Goal: Information Seeking & Learning: Check status

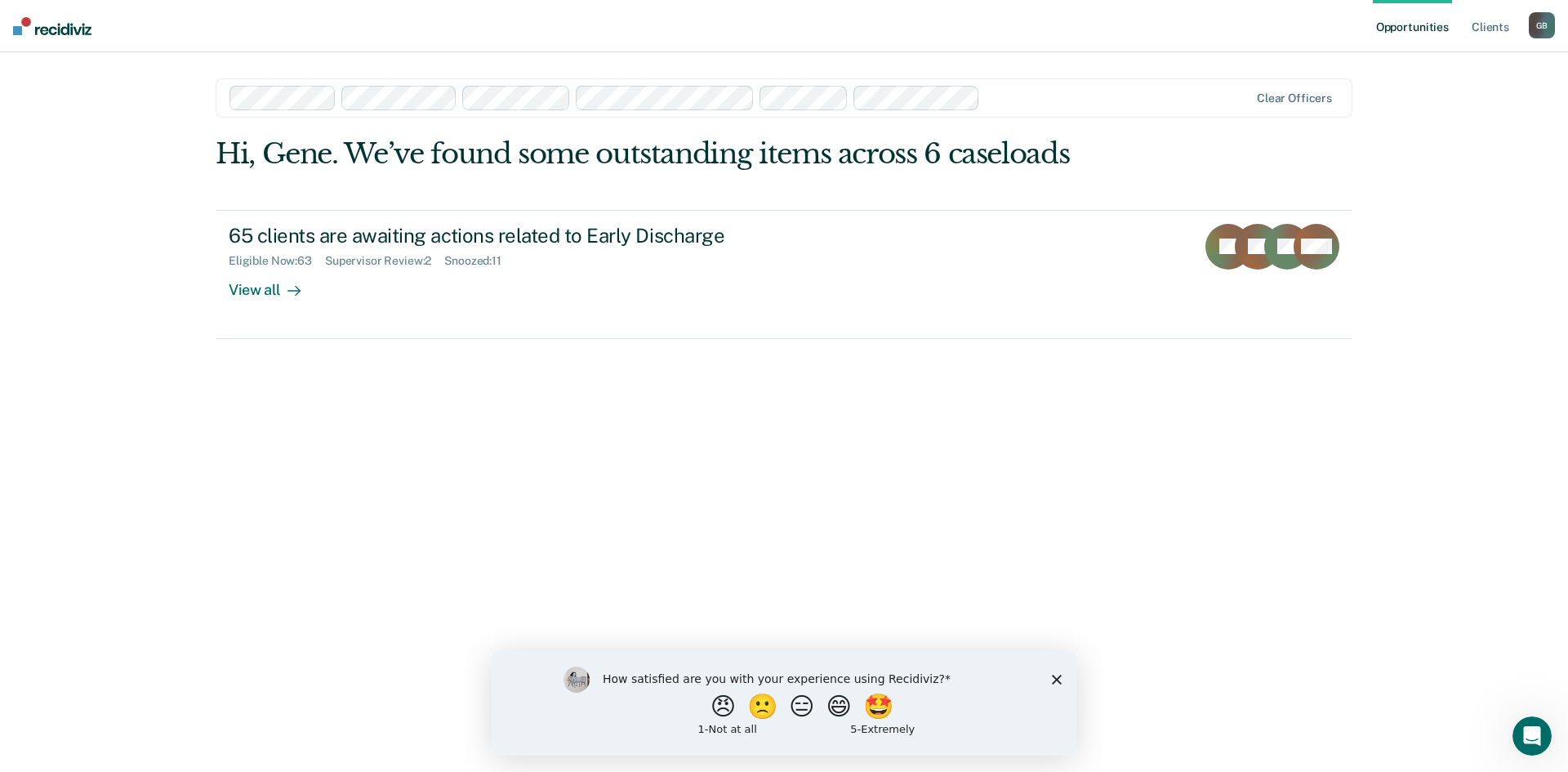
click at [457, 100] on div at bounding box center [740, 98] width 1021 height 24
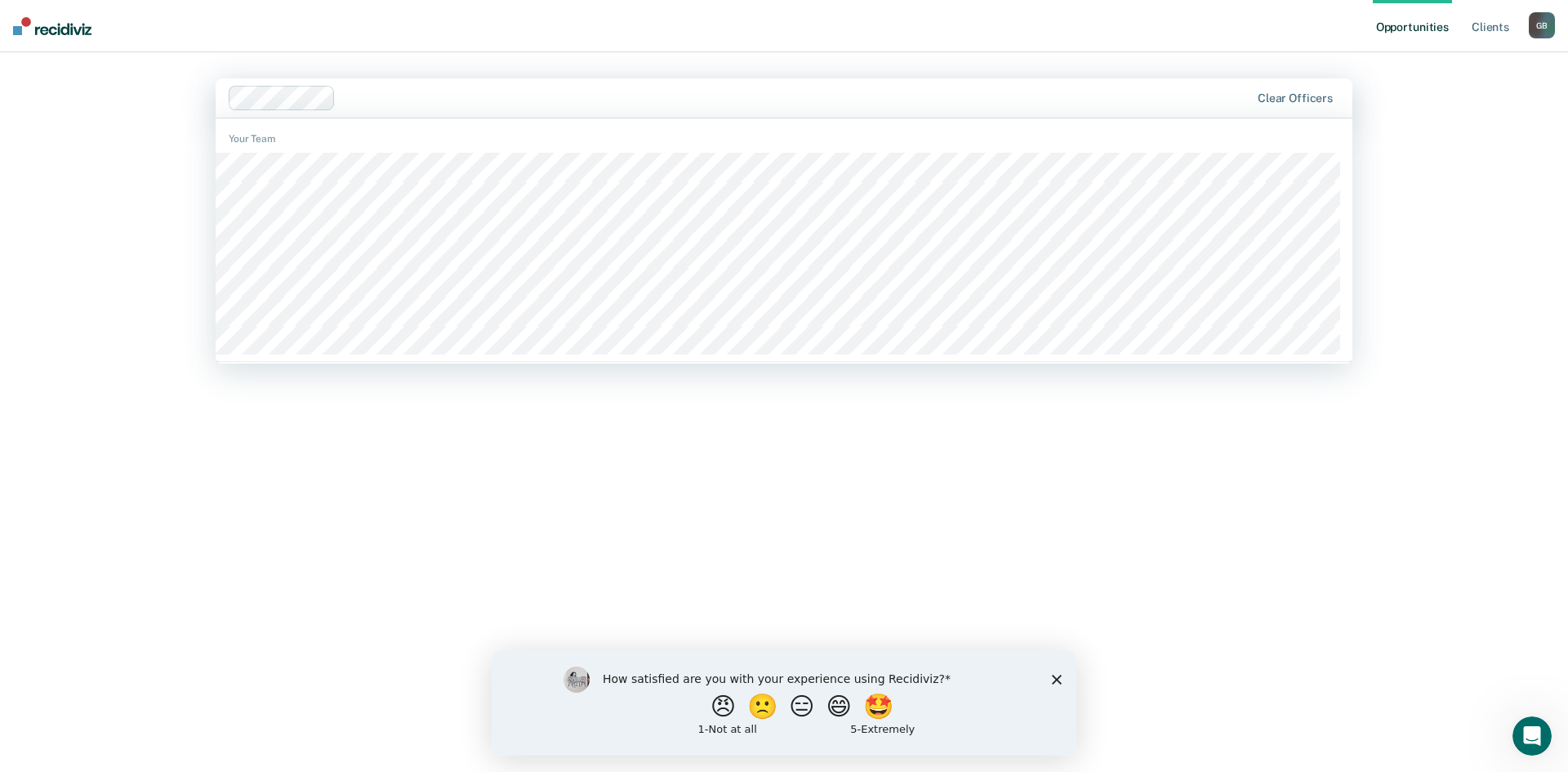
click at [809, 536] on div "Hi, Gene. We’ve found some outstanding items across 1 caseload 13 clients are a…" at bounding box center [784, 431] width 1137 height 589
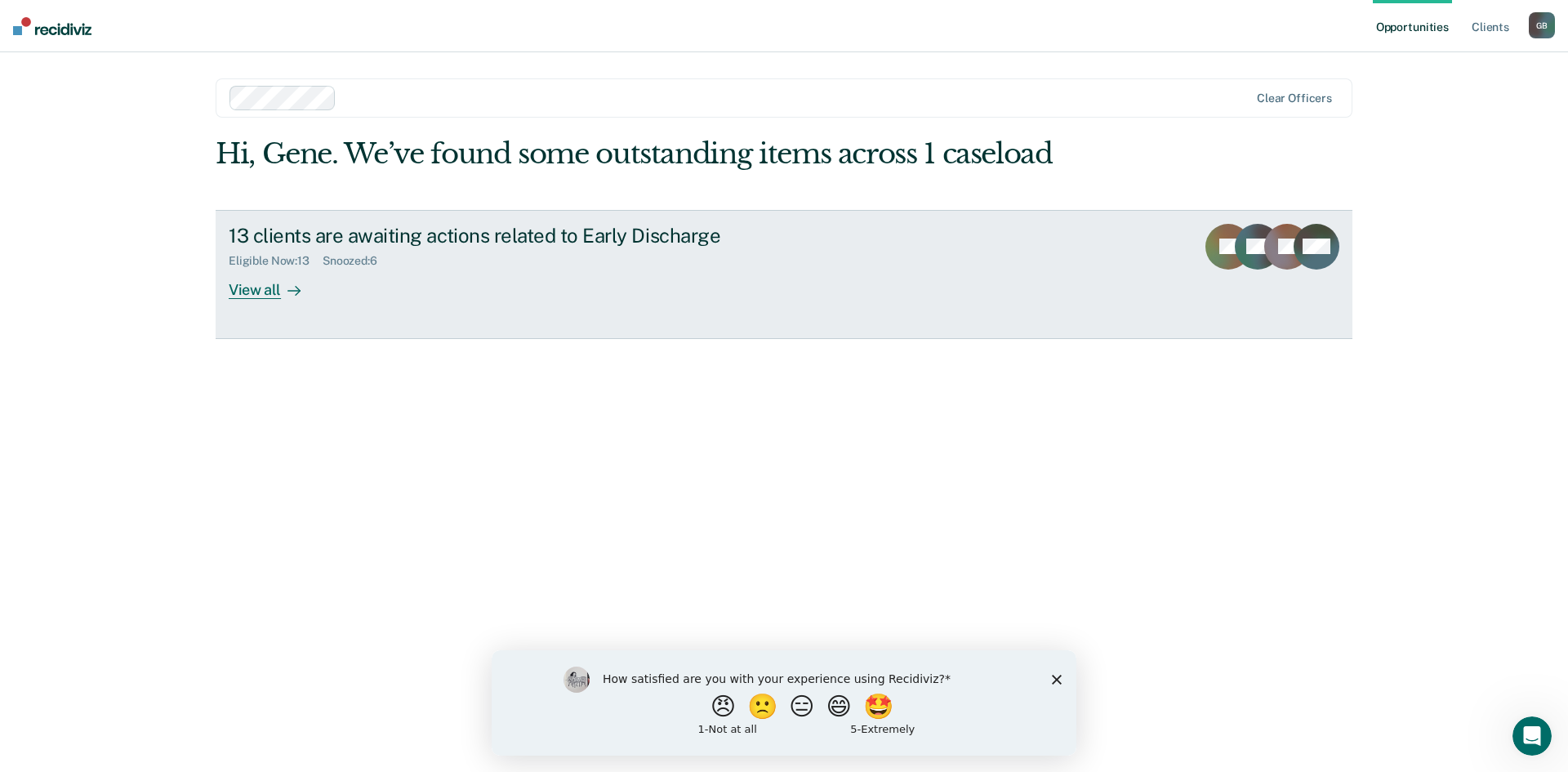
click at [265, 294] on div "View all" at bounding box center [274, 283] width 92 height 32
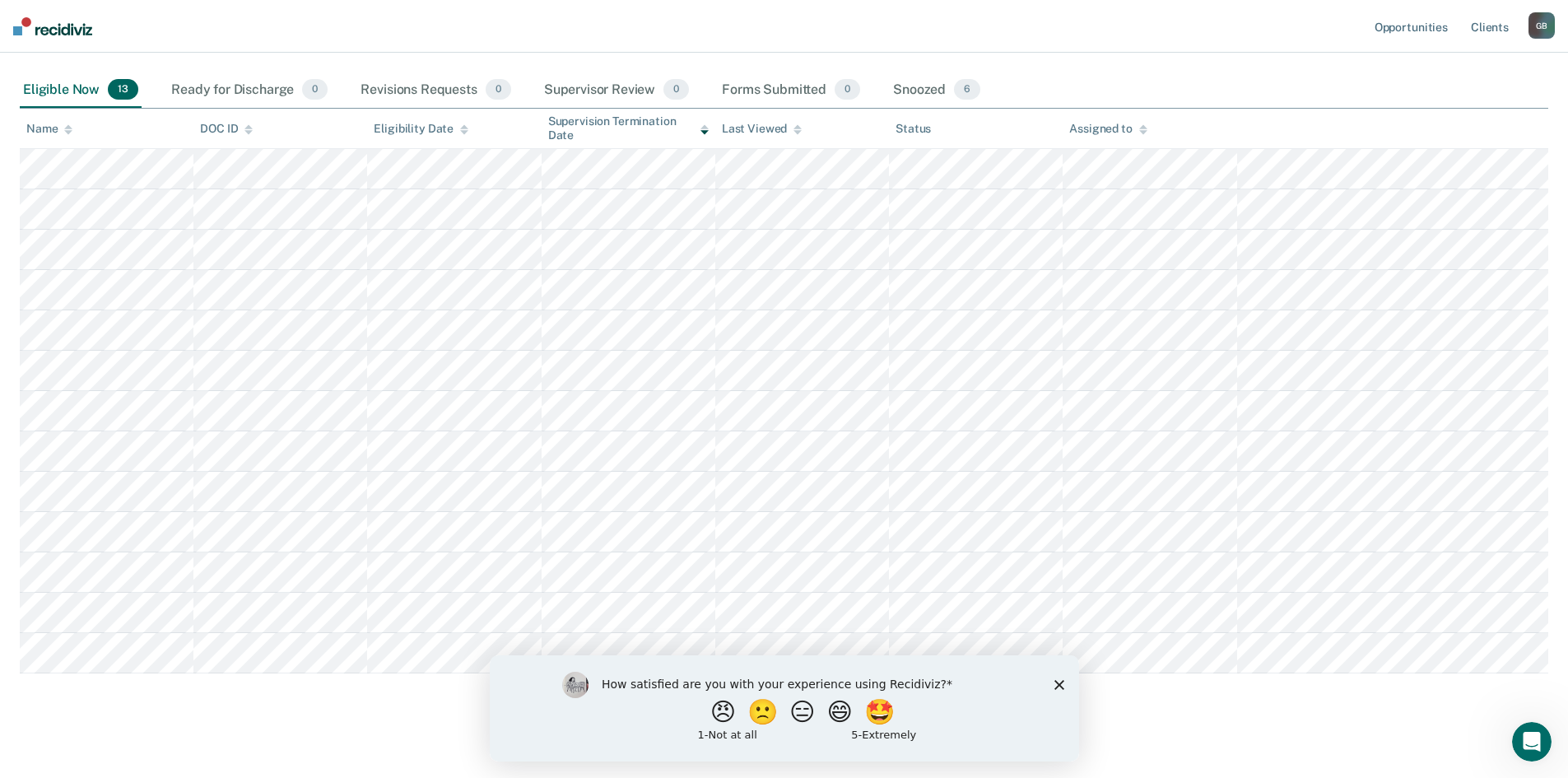
scroll to position [174, 0]
